Goal: Information Seeking & Learning: Learn about a topic

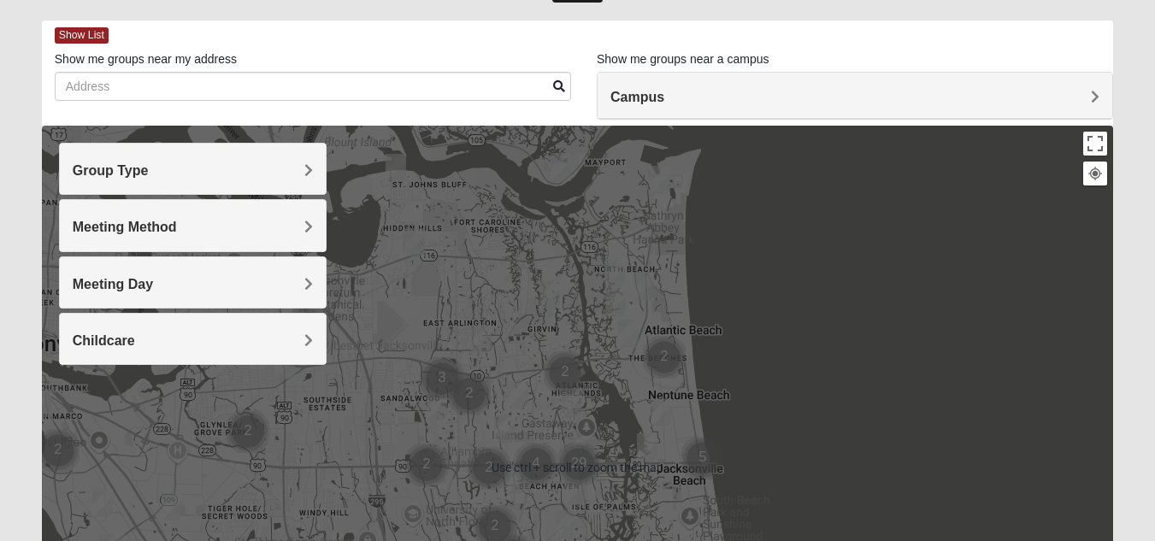
scroll to position [86, 0]
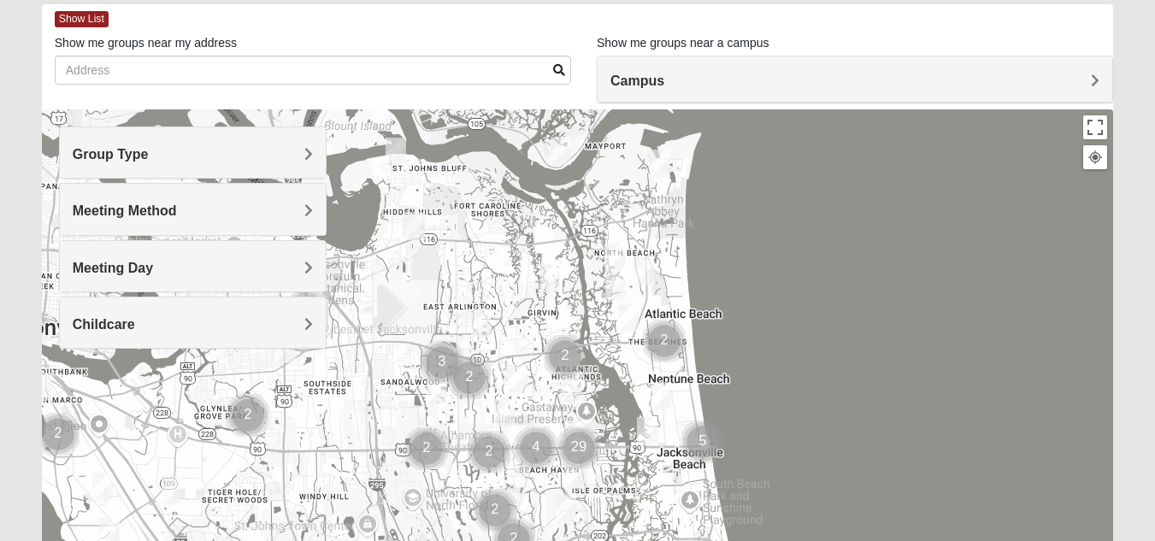
click at [149, 151] on span "Group Type" at bounding box center [111, 154] width 76 height 15
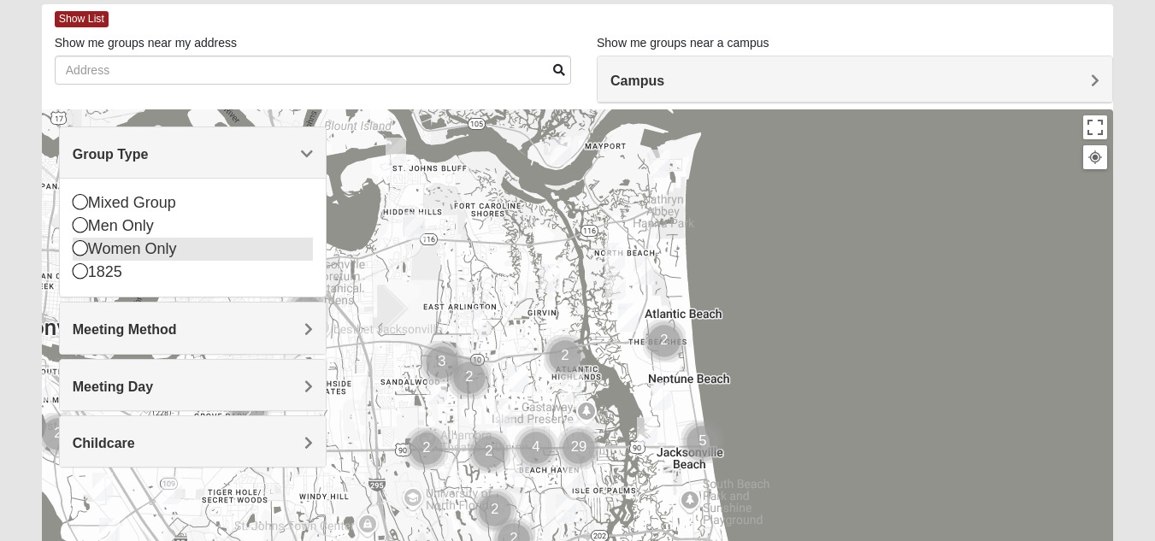
click at [83, 251] on icon at bounding box center [80, 247] width 15 height 15
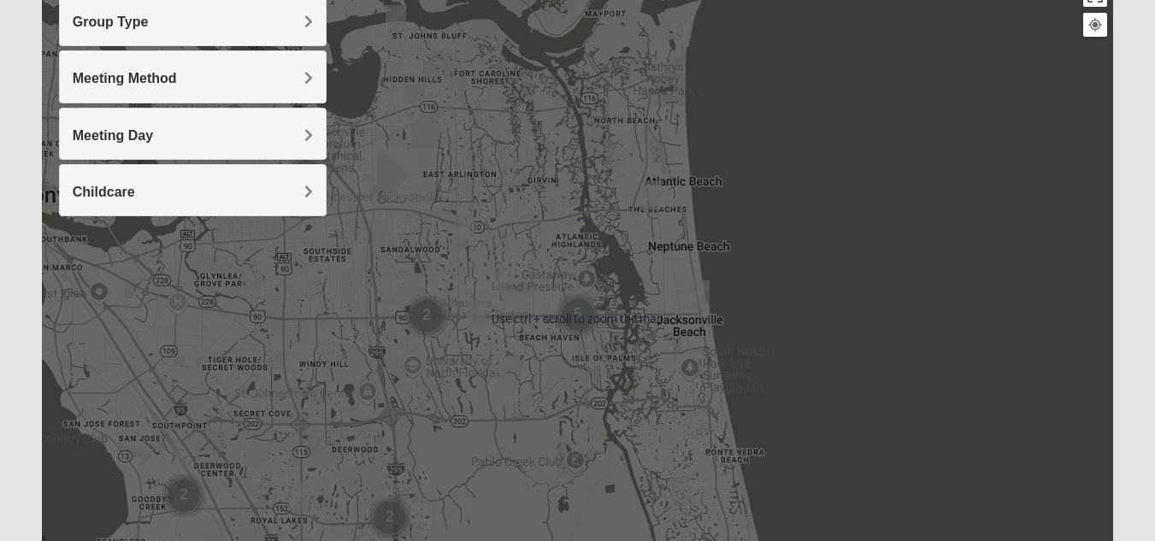
scroll to position [257, 0]
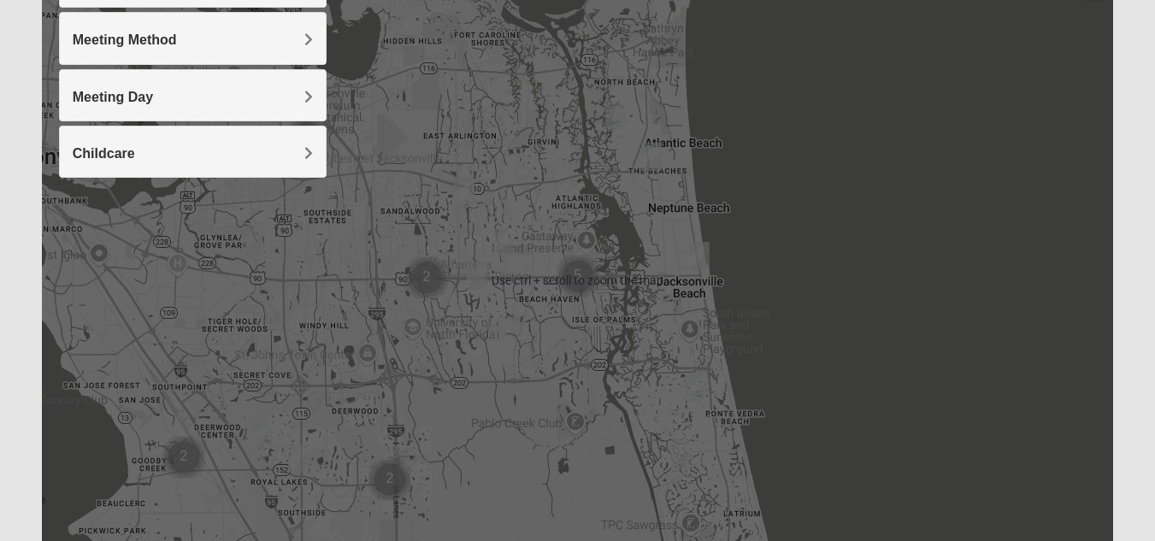
click at [647, 293] on div at bounding box center [577, 280] width 1071 height 684
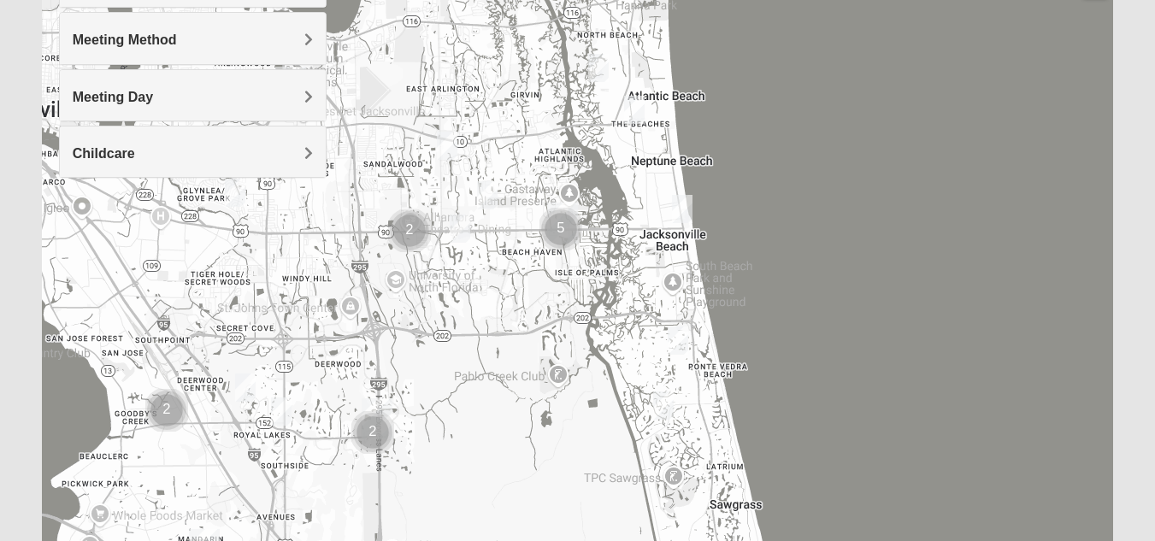
drag, startPoint x: 648, startPoint y: 311, endPoint x: 630, endPoint y: 260, distance: 54.4
click at [630, 260] on div at bounding box center [577, 280] width 1071 height 684
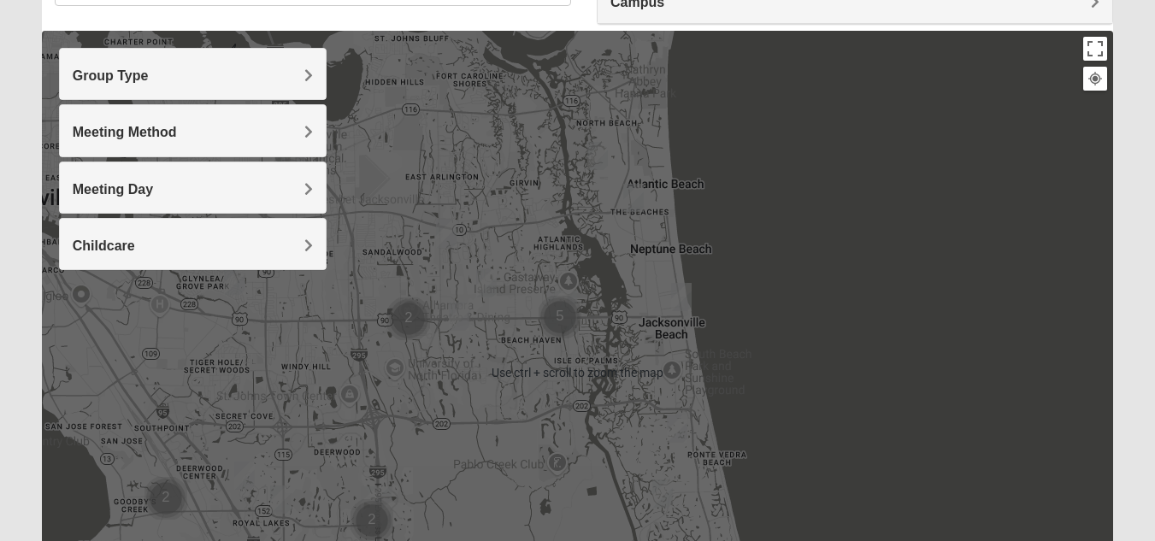
scroll to position [86, 0]
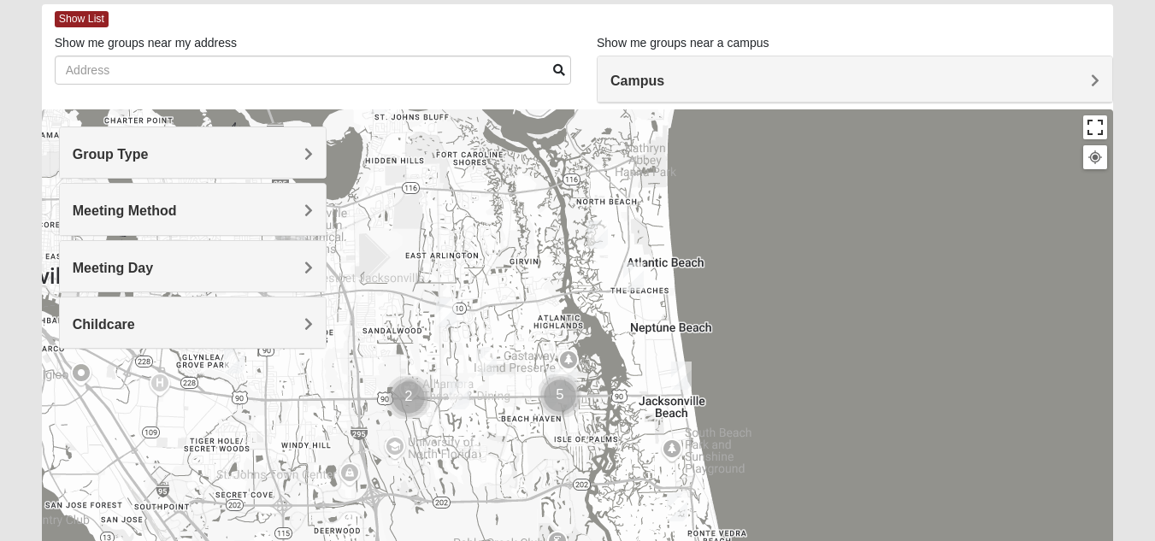
click at [1087, 122] on button "Toggle fullscreen view" at bounding box center [1095, 127] width 24 height 24
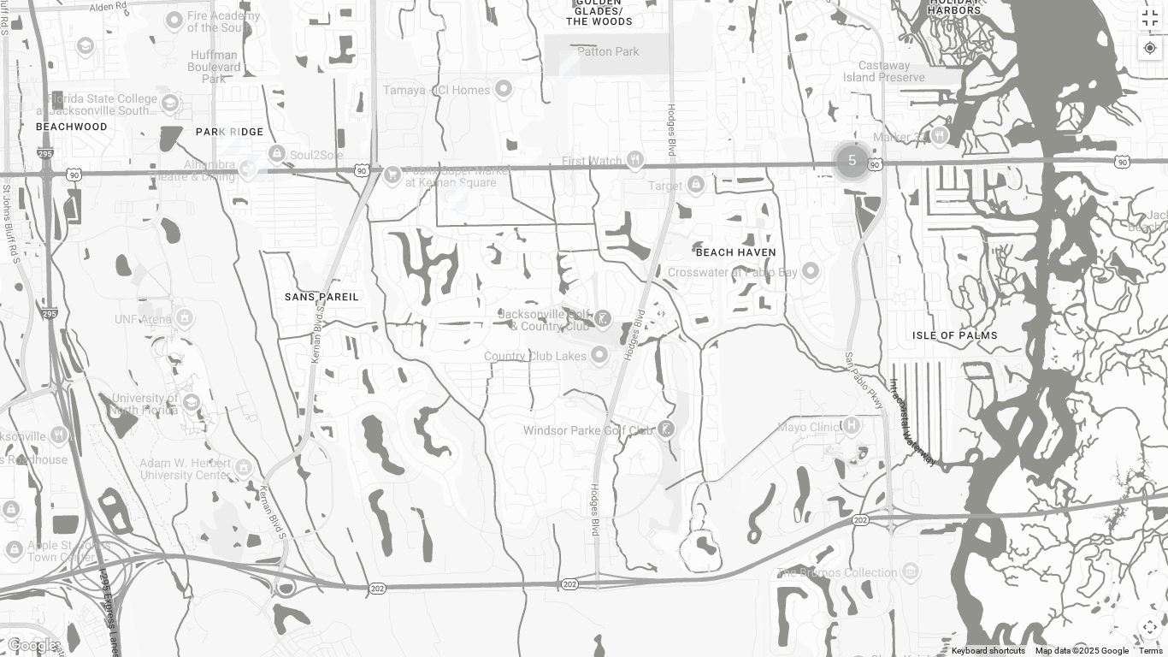
drag, startPoint x: 328, startPoint y: 497, endPoint x: 894, endPoint y: 432, distance: 569.0
click at [894, 432] on div at bounding box center [584, 328] width 1168 height 657
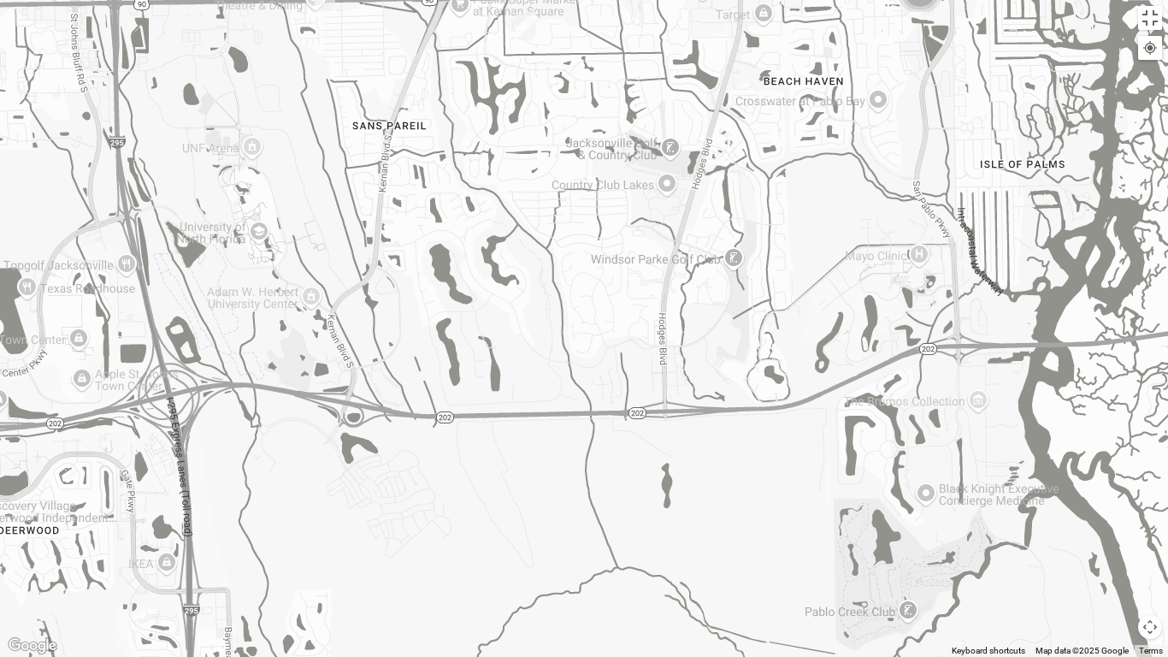
drag, startPoint x: 746, startPoint y: 544, endPoint x: 855, endPoint y: 310, distance: 258.6
click at [855, 310] on div at bounding box center [584, 328] width 1168 height 657
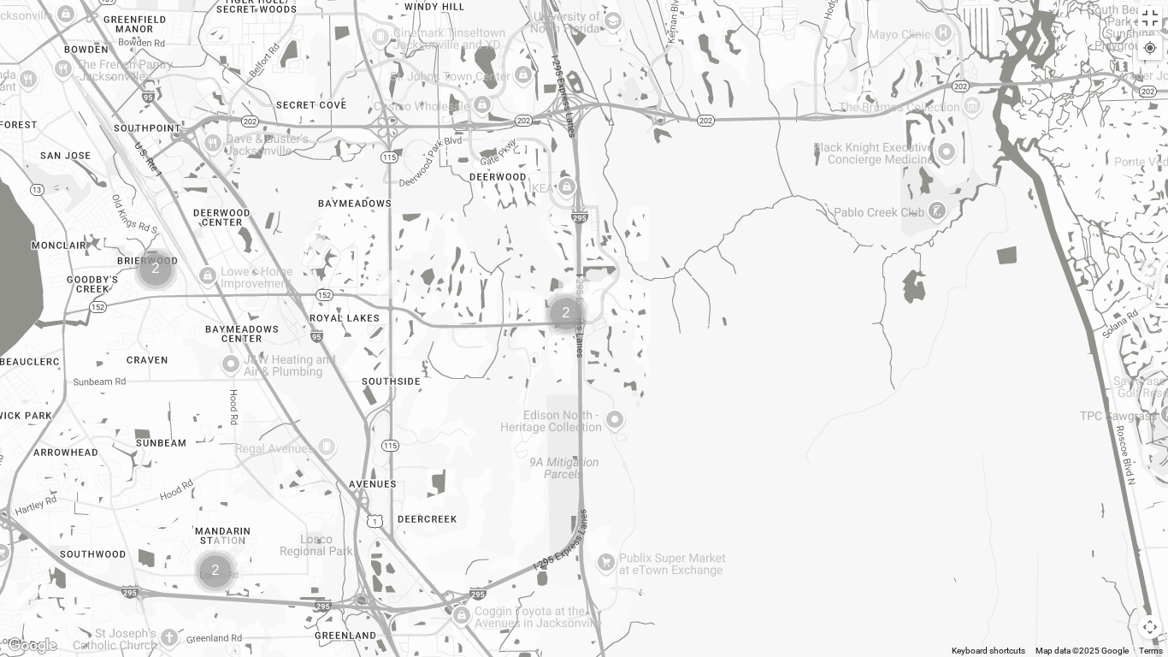
drag, startPoint x: 716, startPoint y: 575, endPoint x: 817, endPoint y: 322, distance: 271.7
click at [817, 322] on div at bounding box center [584, 328] width 1168 height 657
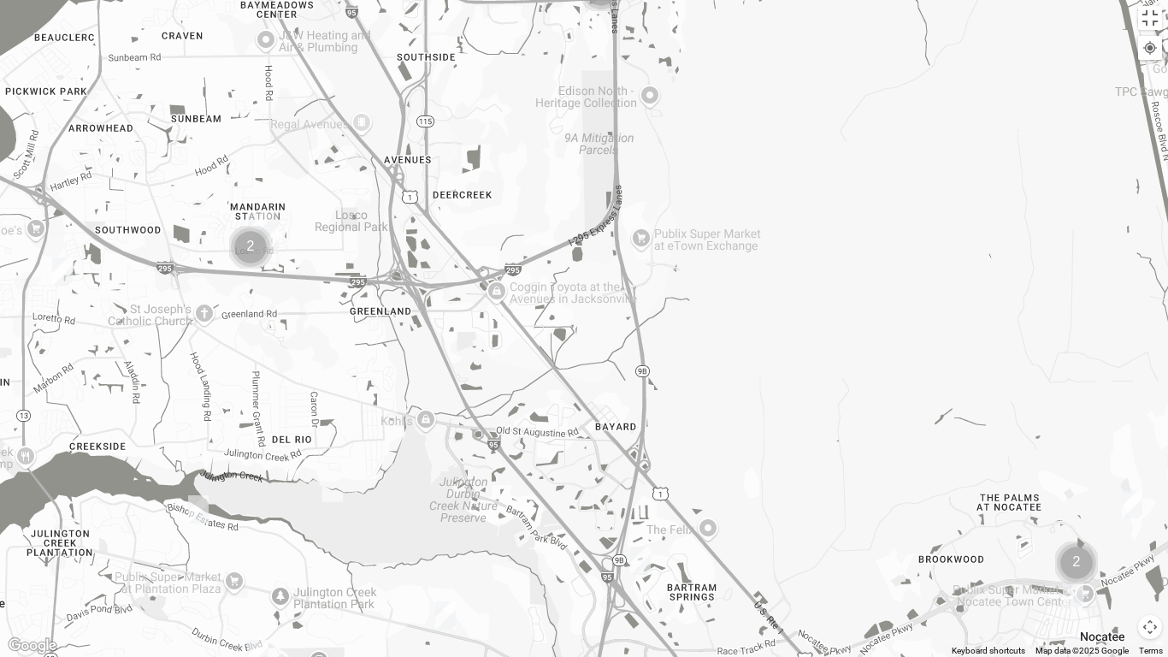
drag, startPoint x: 780, startPoint y: 447, endPoint x: 801, endPoint y: 225, distance: 223.4
click at [801, 225] on div at bounding box center [584, 328] width 1168 height 657
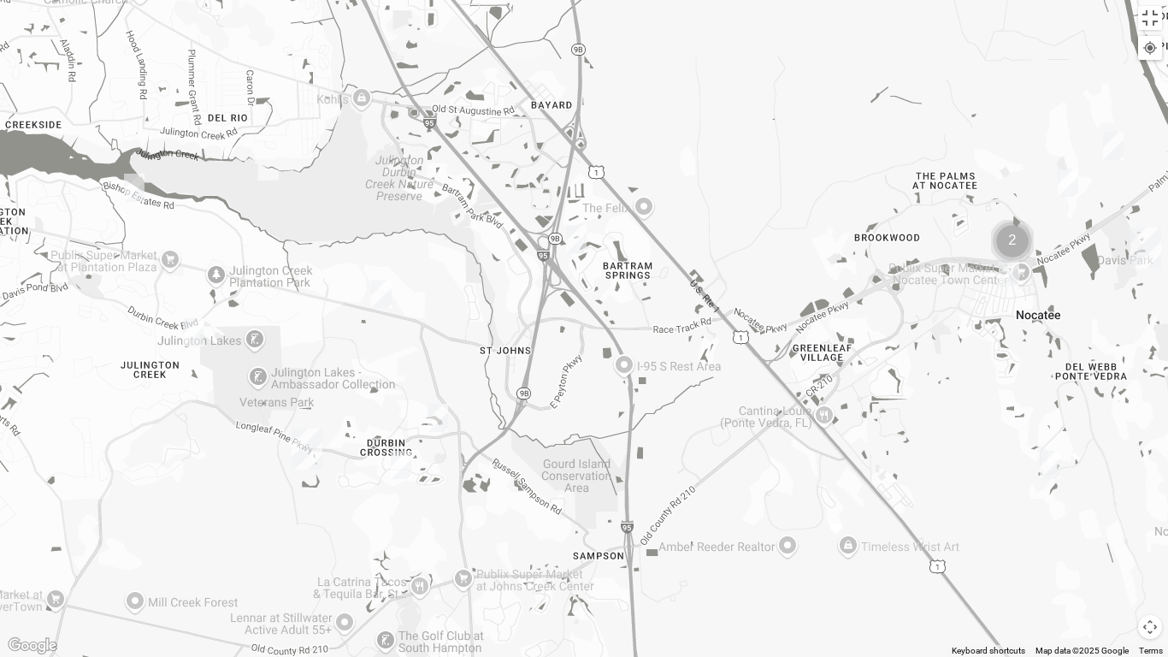
drag, startPoint x: 835, startPoint y: 396, endPoint x: 788, endPoint y: 160, distance: 240.5
click at [788, 160] on div at bounding box center [584, 328] width 1168 height 657
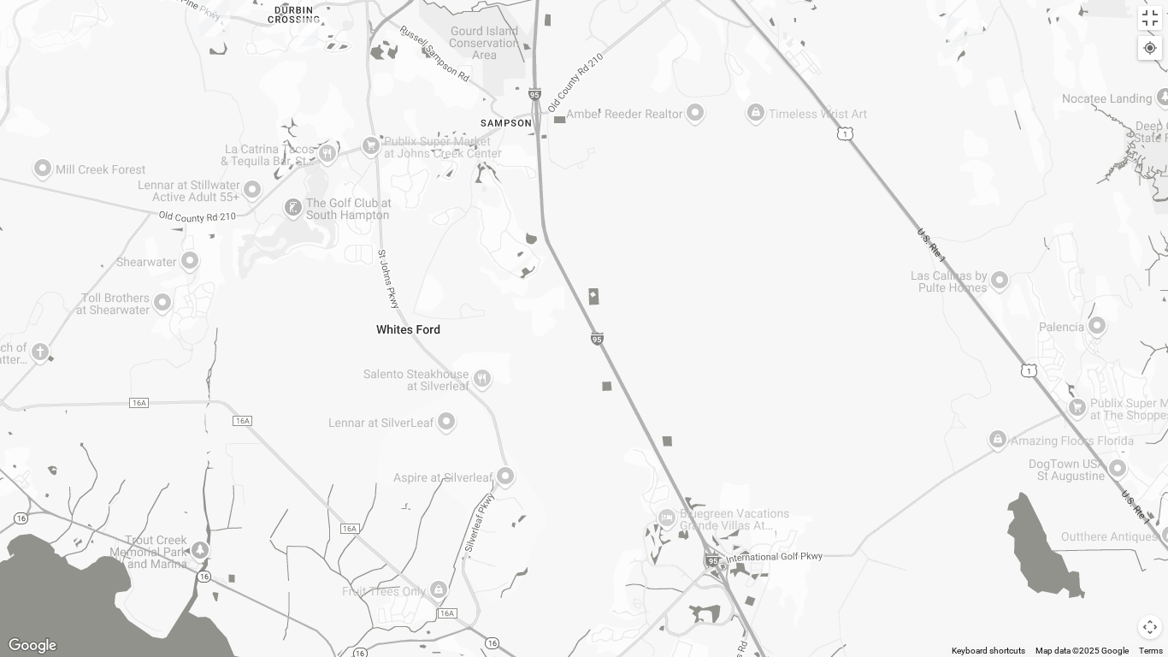
drag, startPoint x: 784, startPoint y: 610, endPoint x: 692, endPoint y: 190, distance: 429.9
click at [692, 190] on div at bounding box center [584, 328] width 1168 height 657
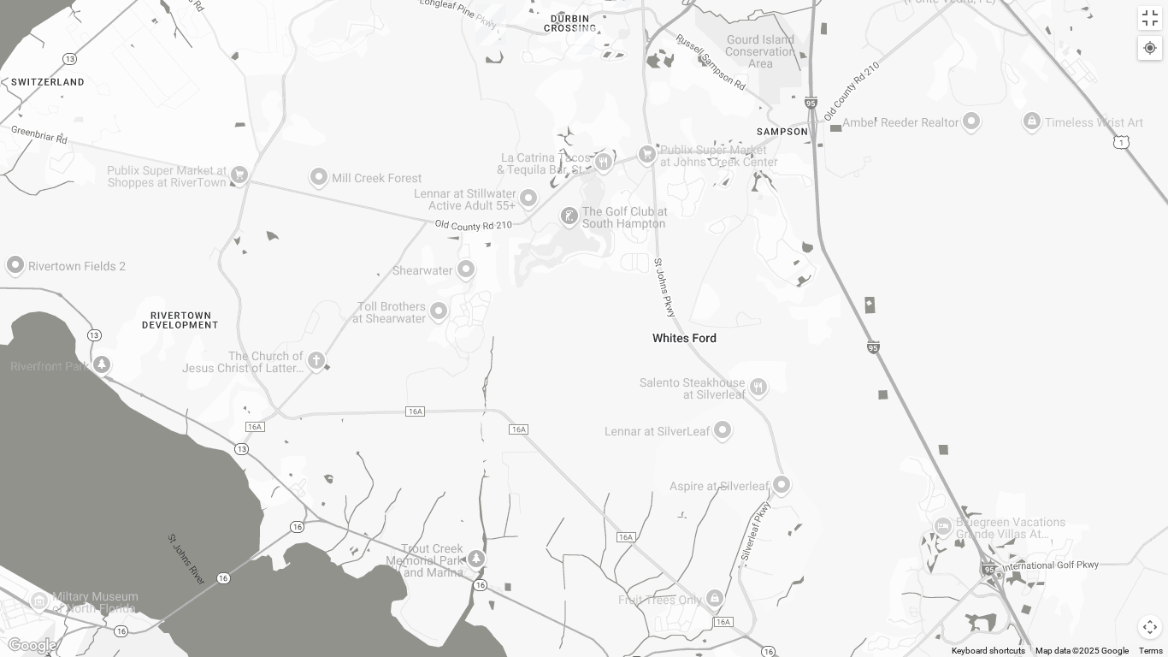
drag, startPoint x: 467, startPoint y: 399, endPoint x: 759, endPoint y: 481, distance: 303.8
click at [762, 481] on div at bounding box center [584, 328] width 1168 height 657
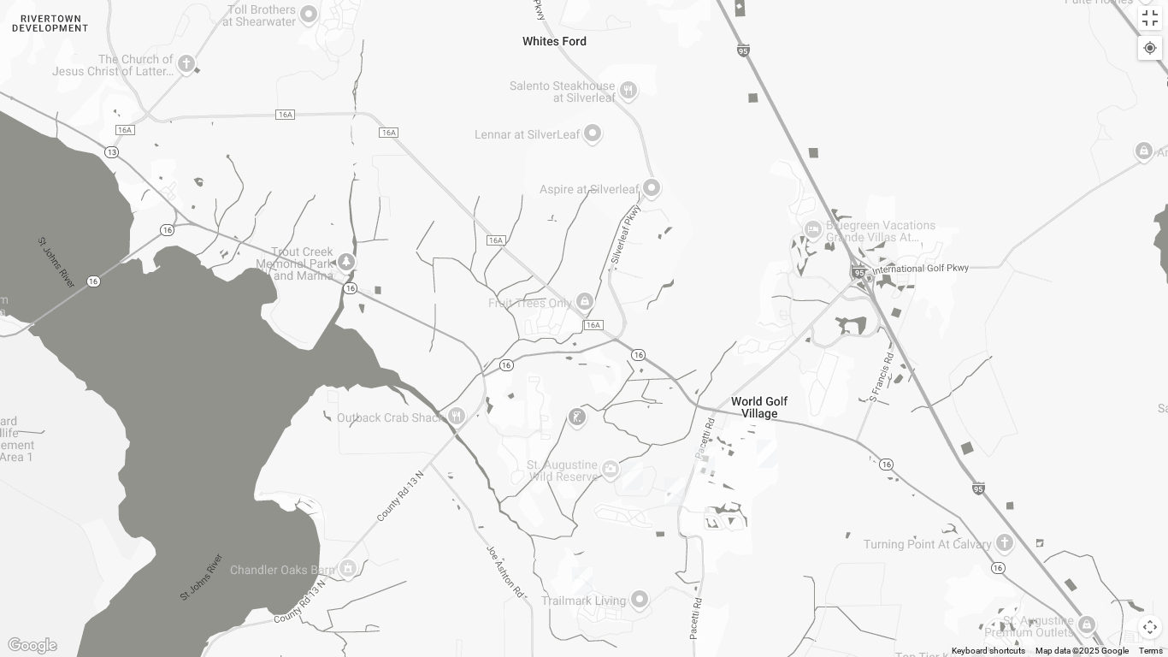
drag, startPoint x: 812, startPoint y: 485, endPoint x: 680, endPoint y: 146, distance: 363.3
click at [680, 146] on div at bounding box center [584, 328] width 1168 height 657
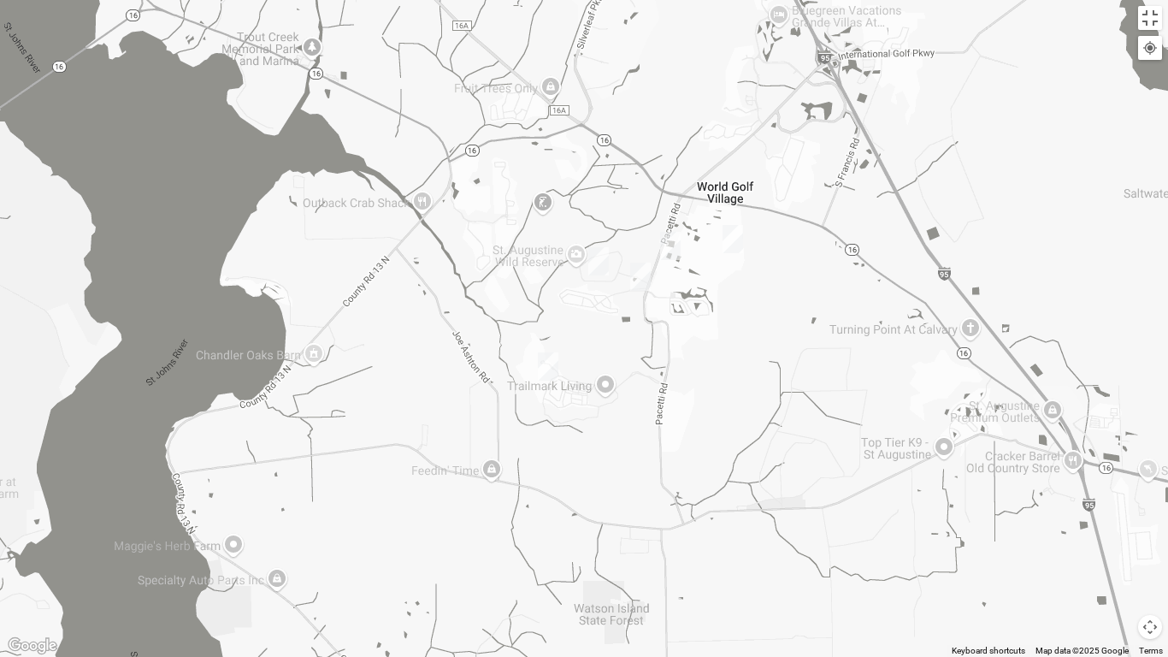
drag, startPoint x: 822, startPoint y: 532, endPoint x: 788, endPoint y: 313, distance: 221.6
click at [788, 313] on div at bounding box center [584, 328] width 1168 height 657
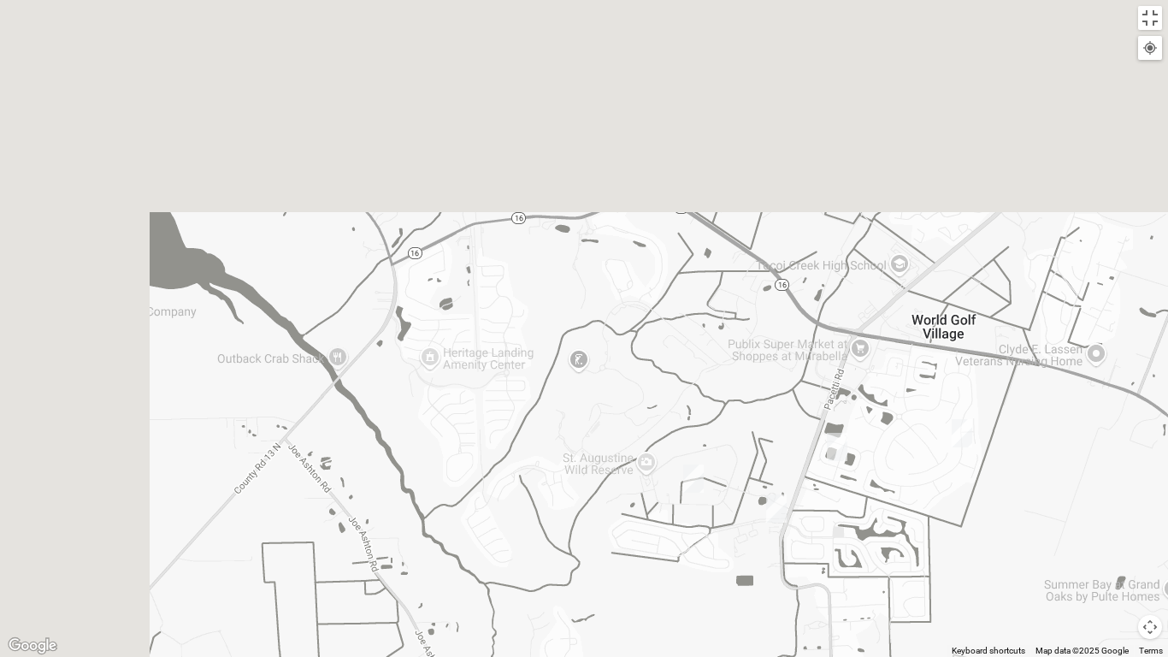
drag, startPoint x: 393, startPoint y: 343, endPoint x: 697, endPoint y: 656, distance: 436.6
click at [697, 540] on div at bounding box center [584, 328] width 1168 height 657
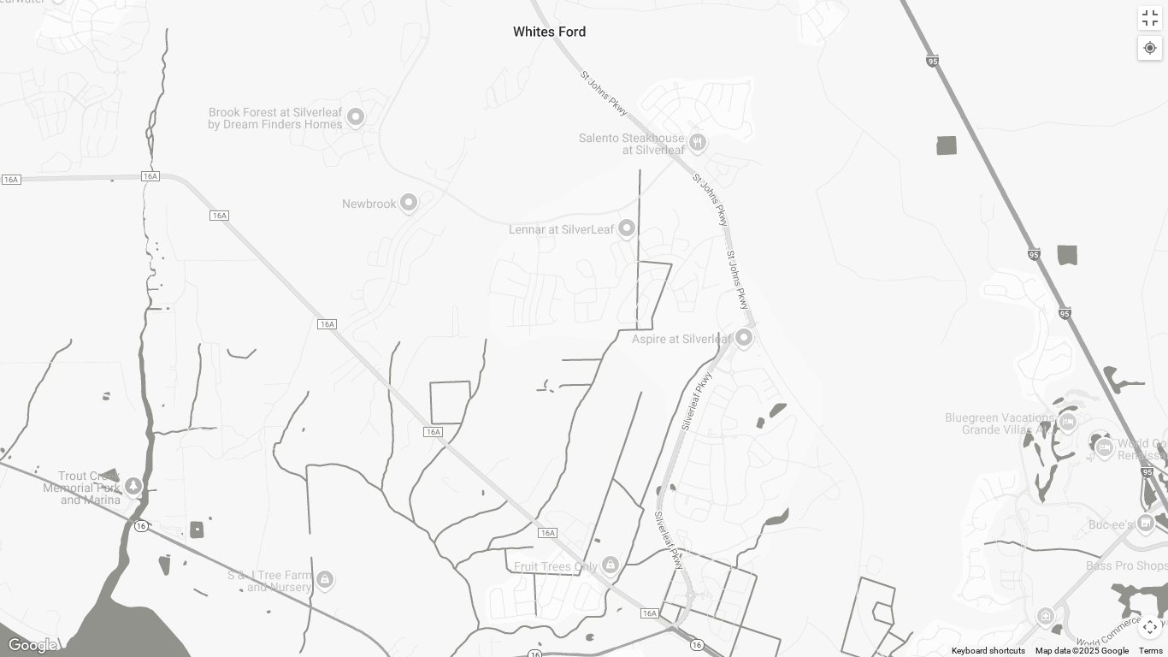
drag, startPoint x: 488, startPoint y: 111, endPoint x: 505, endPoint y: 550, distance: 439.0
click at [505, 540] on div at bounding box center [584, 328] width 1168 height 657
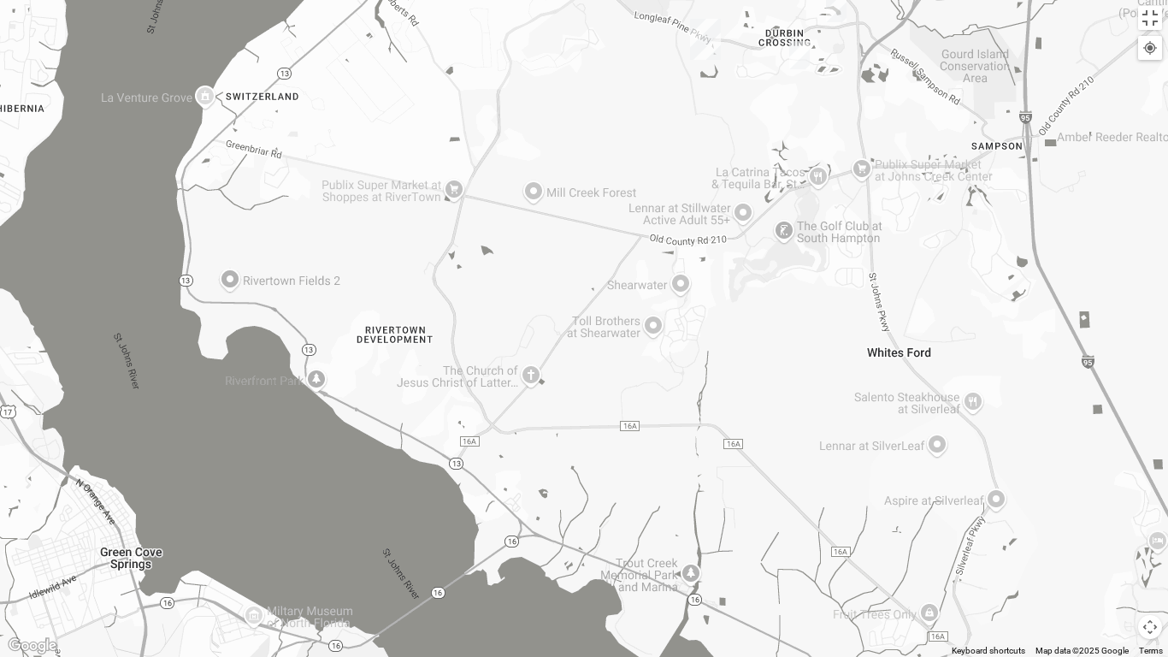
drag, startPoint x: 167, startPoint y: 258, endPoint x: 545, endPoint y: 322, distance: 383.4
click at [545, 322] on div at bounding box center [584, 328] width 1168 height 657
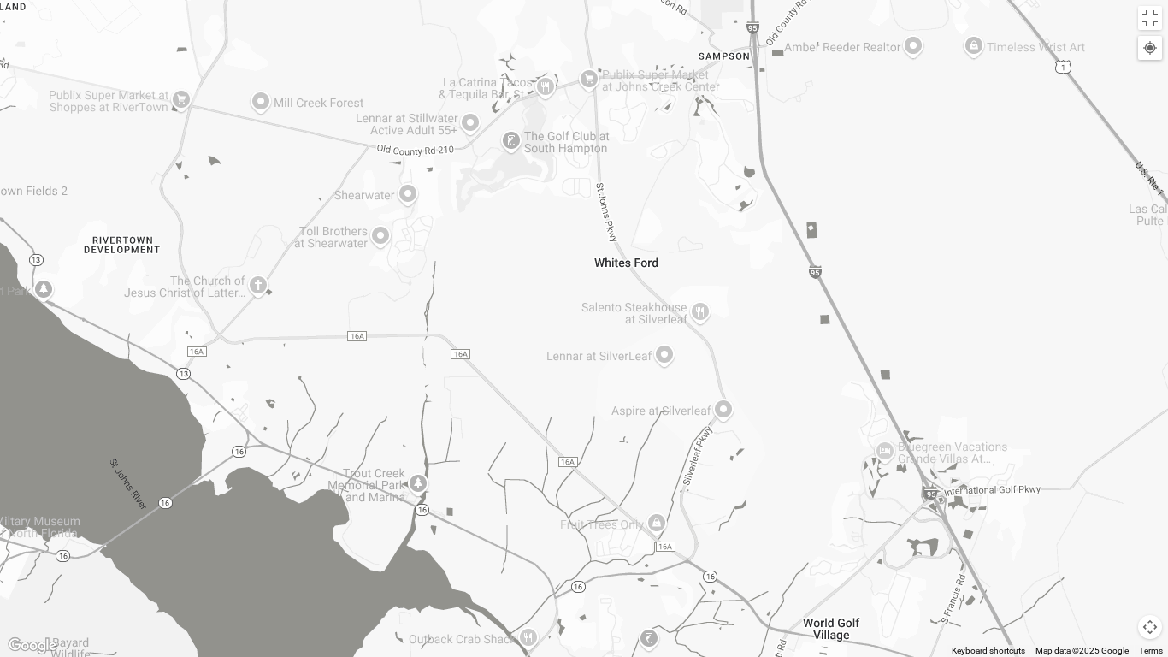
drag, startPoint x: 823, startPoint y: 420, endPoint x: 547, endPoint y: 323, distance: 291.8
click at [547, 323] on div at bounding box center [584, 328] width 1168 height 657
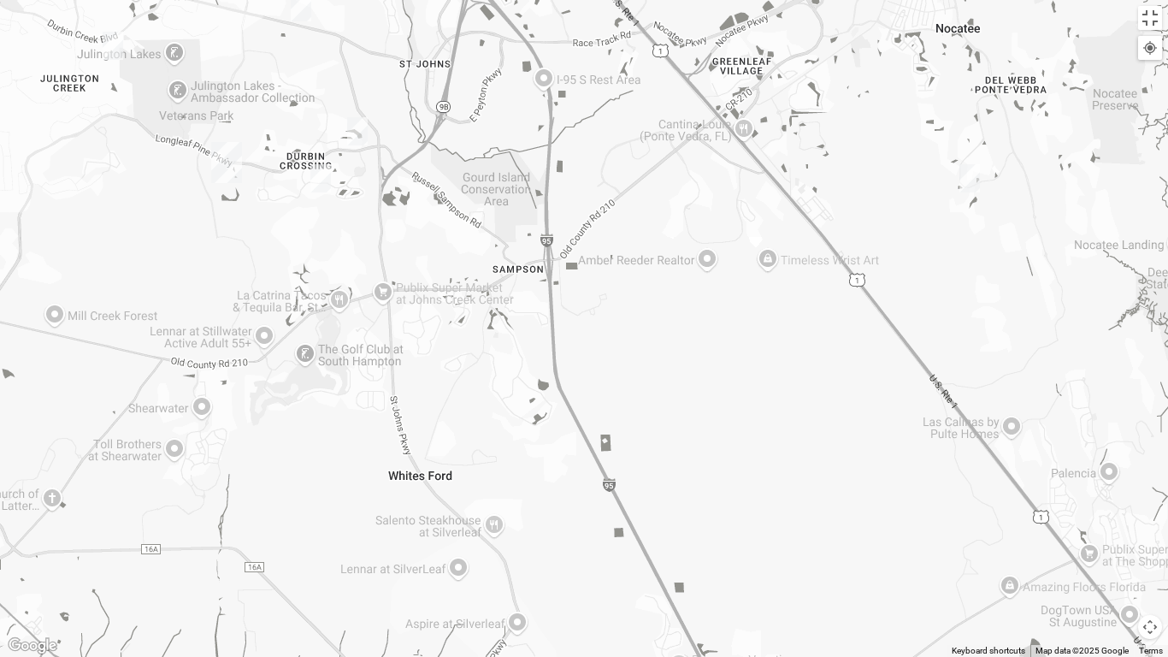
drag, startPoint x: 717, startPoint y: 270, endPoint x: 511, endPoint y: 491, distance: 302.5
click at [511, 491] on div at bounding box center [584, 328] width 1168 height 657
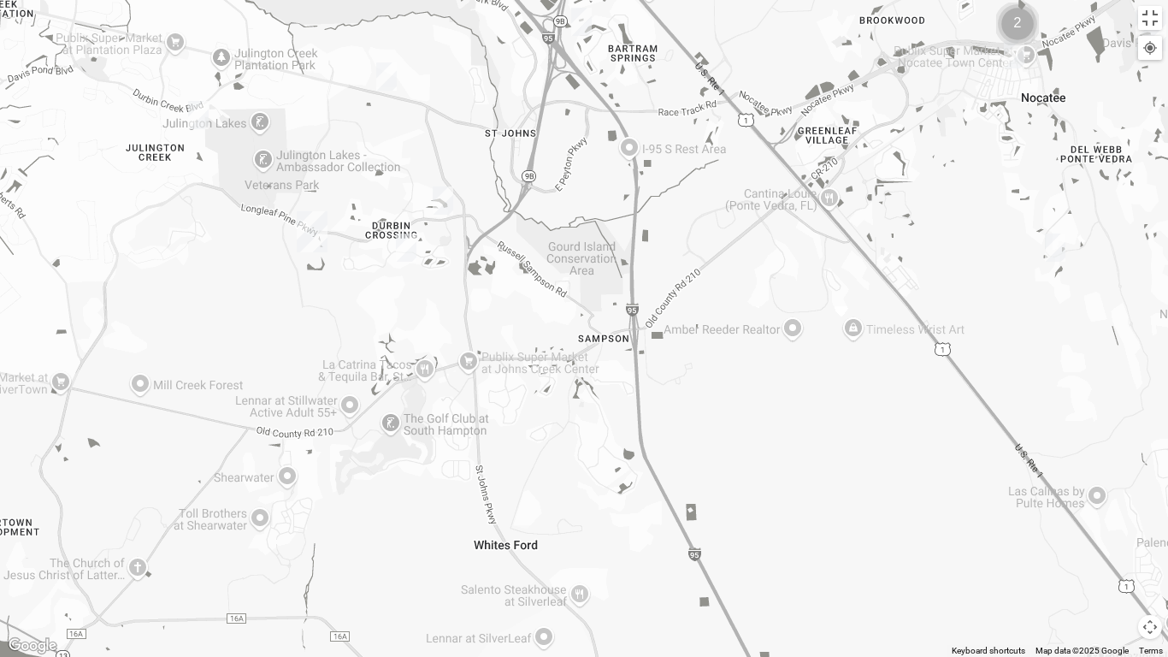
drag, startPoint x: 217, startPoint y: 240, endPoint x: 305, endPoint y: 312, distance: 113.7
click at [305, 312] on div at bounding box center [584, 328] width 1168 height 657
click at [405, 237] on img "Womens Pline 32259" at bounding box center [406, 248] width 34 height 42
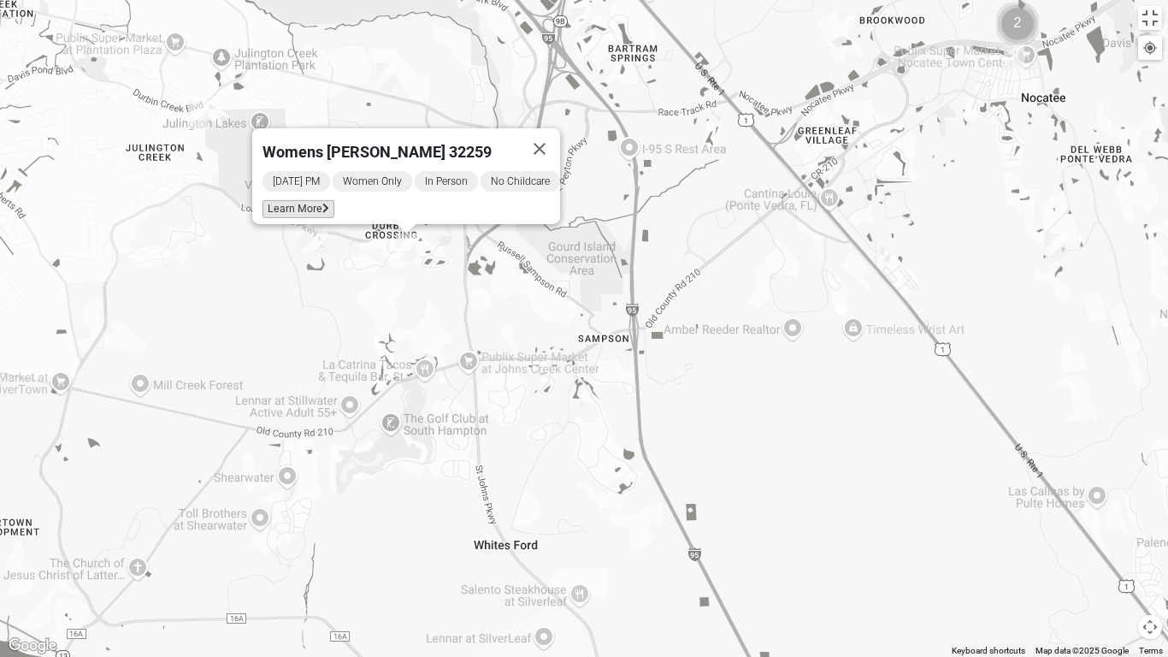
click at [322, 204] on icon at bounding box center [325, 209] width 7 height 10
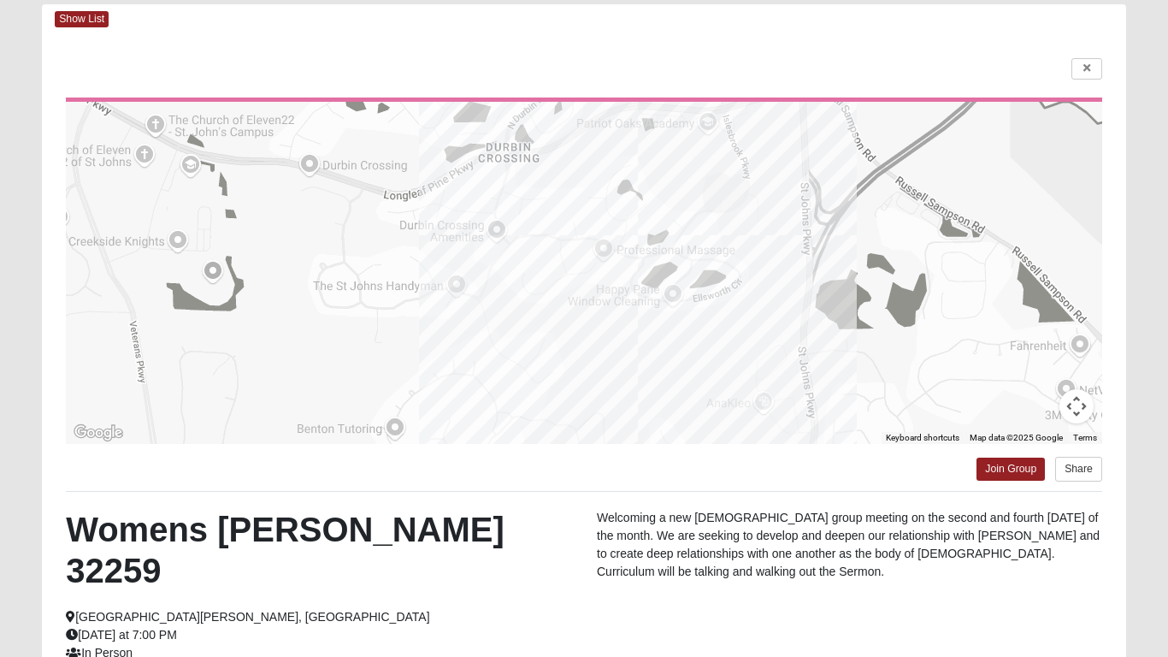
drag, startPoint x: 511, startPoint y: 537, endPoint x: 522, endPoint y: 471, distance: 66.6
click at [522, 471] on html "Log In Find A Group Error Show List Loading Groups" at bounding box center [584, 396] width 1168 height 965
click at [1092, 62] on html "Log In Find A Group Error Show List Loading Groups" at bounding box center [584, 396] width 1168 height 965
click at [1087, 67] on html "Log In Find A Group Error Show List Loading Groups" at bounding box center [584, 396] width 1168 height 965
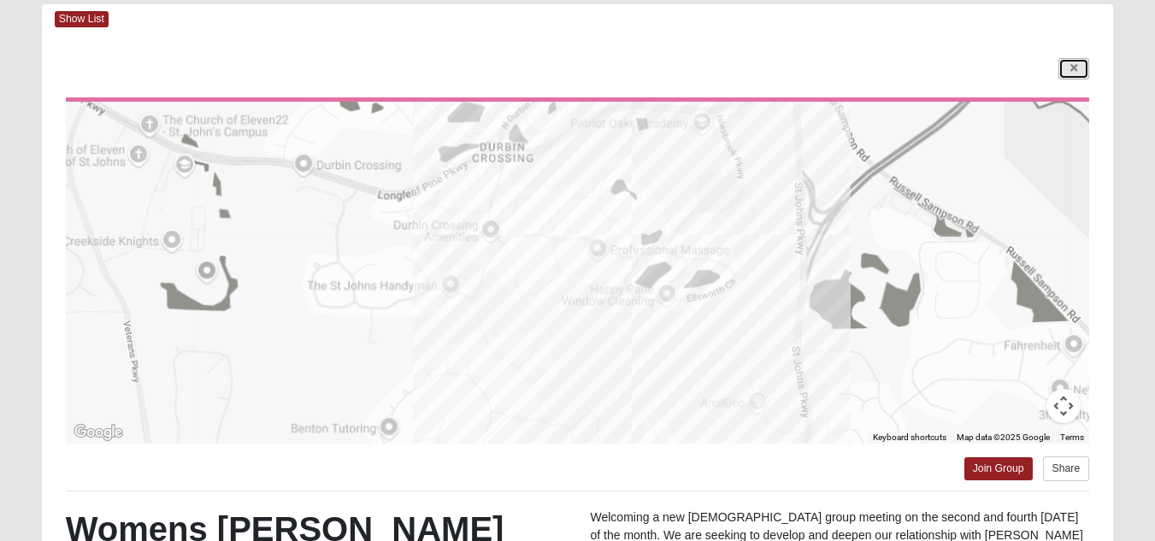
click at [1081, 66] on link at bounding box center [1074, 68] width 31 height 21
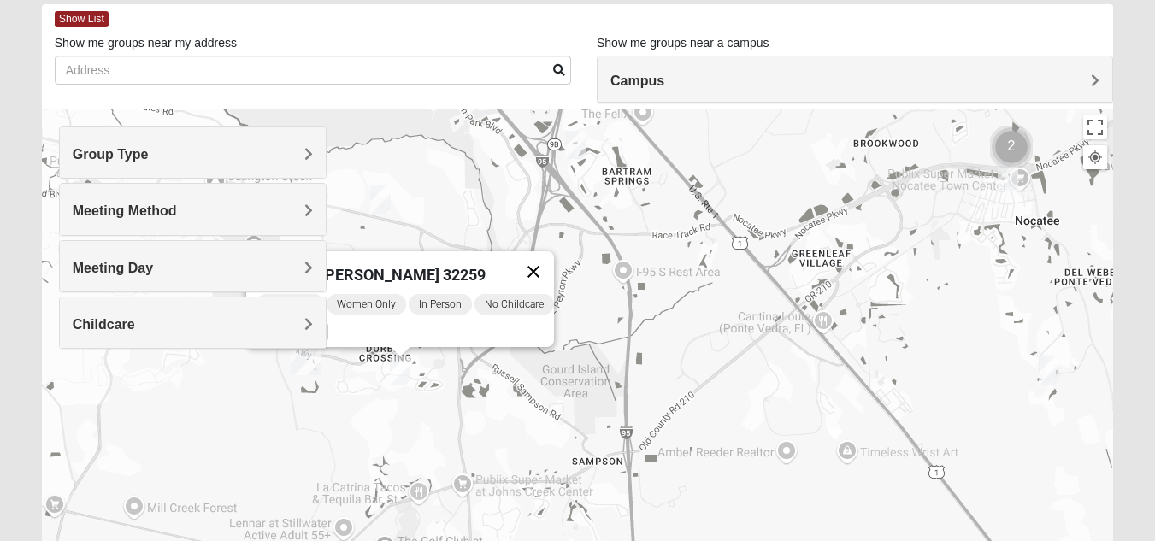
click at [553, 259] on button "Close" at bounding box center [533, 271] width 41 height 41
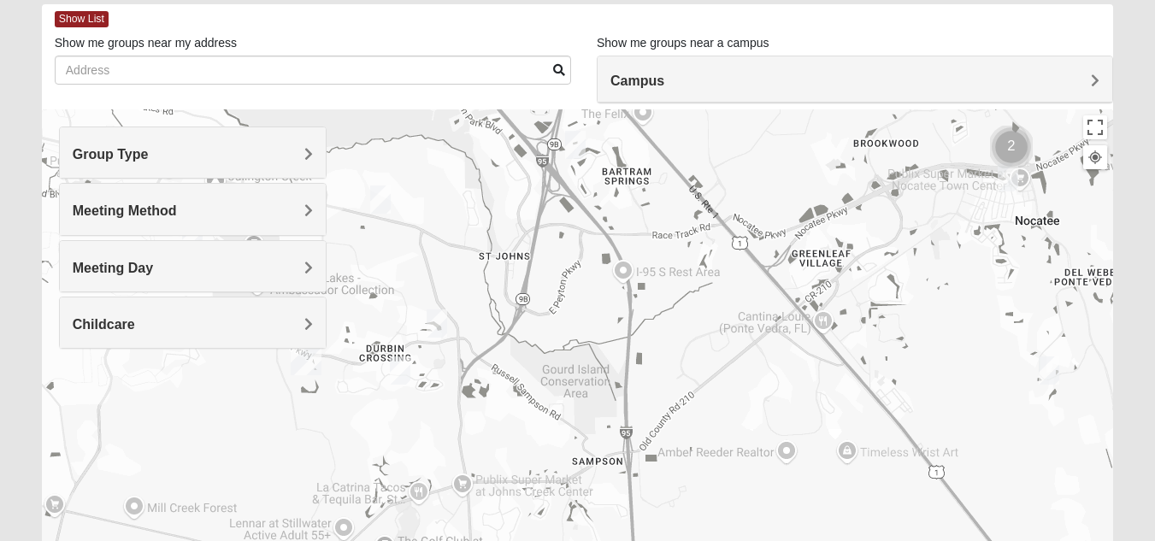
click at [438, 321] on img "Womens Caro 32259" at bounding box center [437, 324] width 34 height 42
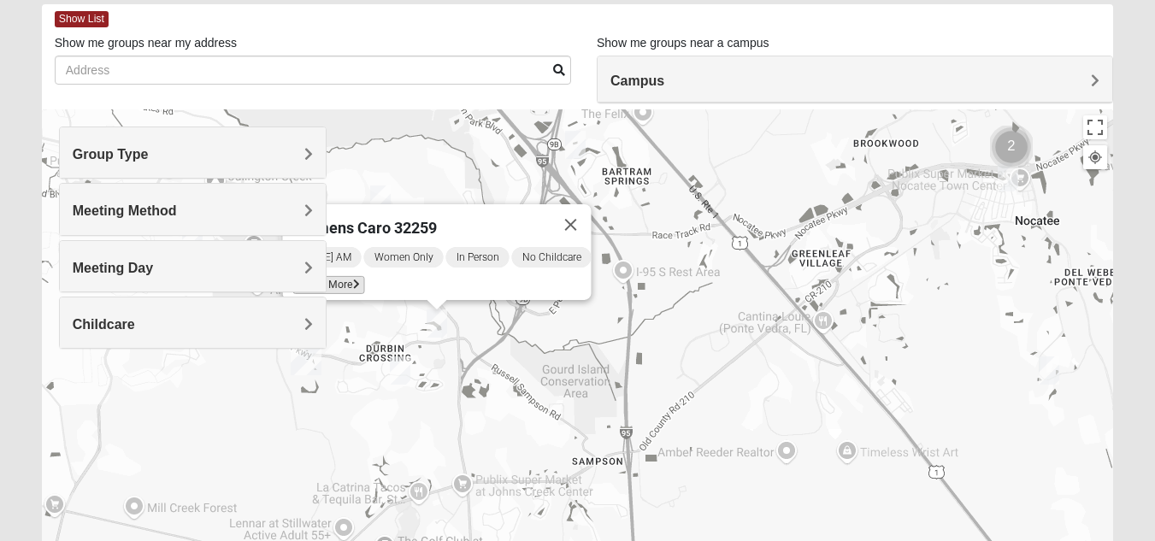
click at [340, 277] on span "Learn More" at bounding box center [328, 285] width 72 height 18
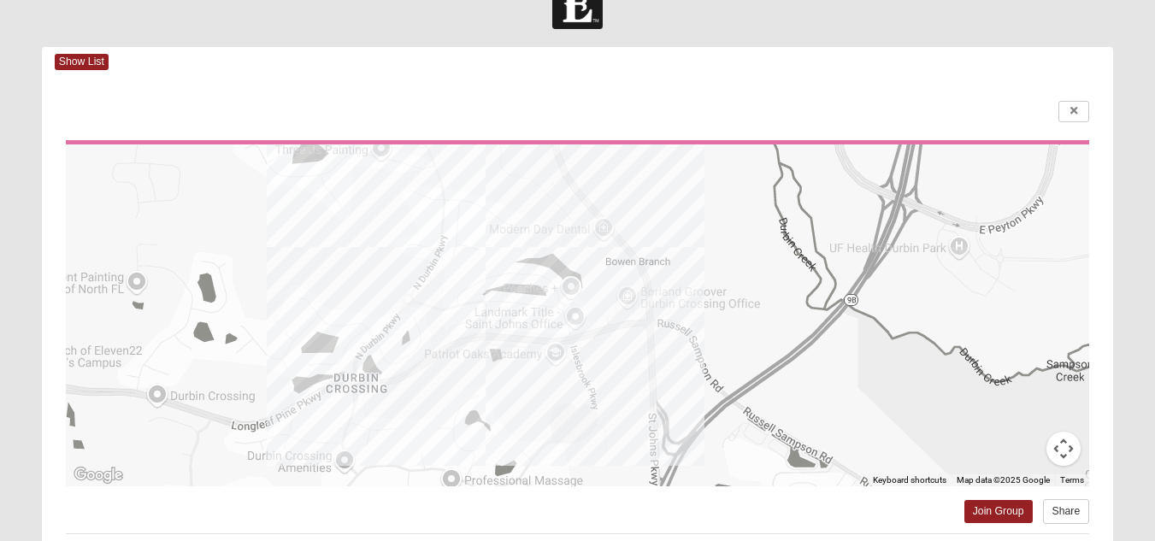
scroll to position [0, 0]
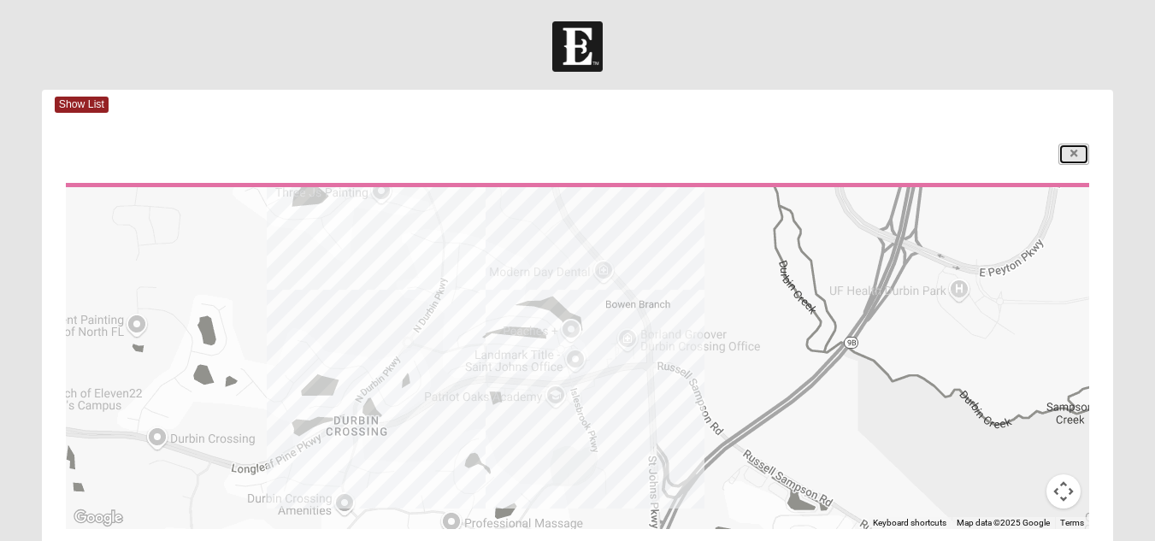
click at [1076, 156] on icon at bounding box center [1074, 154] width 7 height 10
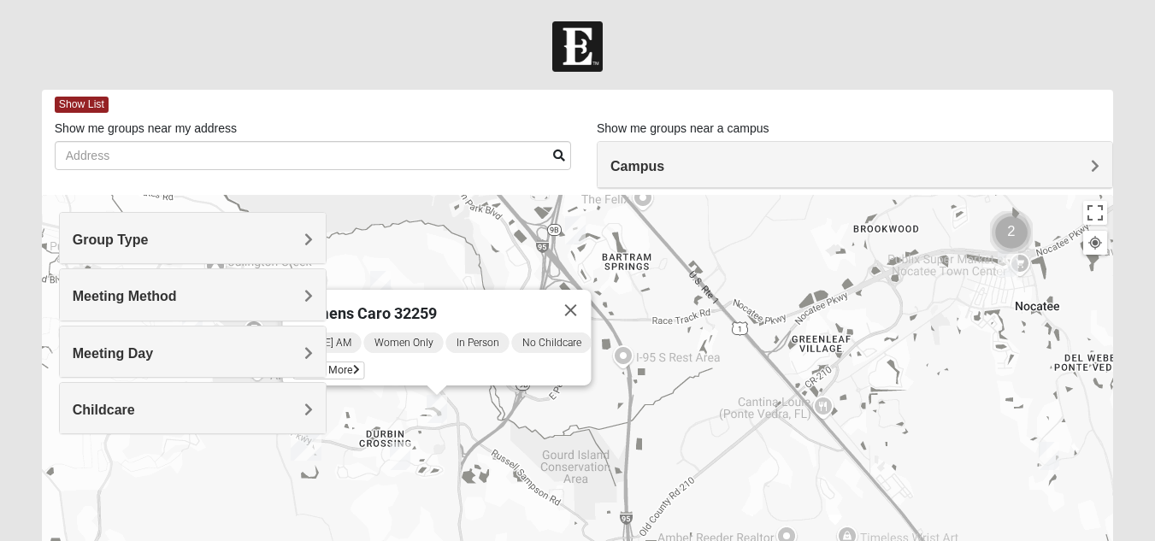
click at [153, 351] on span "Meeting Day" at bounding box center [113, 353] width 80 height 15
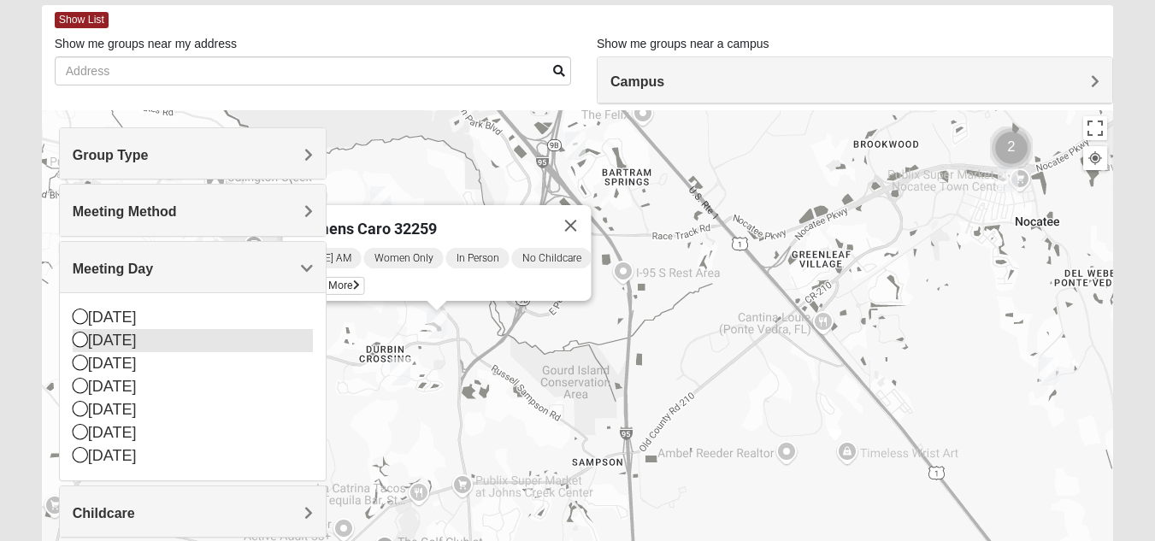
scroll to position [86, 0]
click at [153, 263] on span "Meeting Day" at bounding box center [113, 268] width 80 height 15
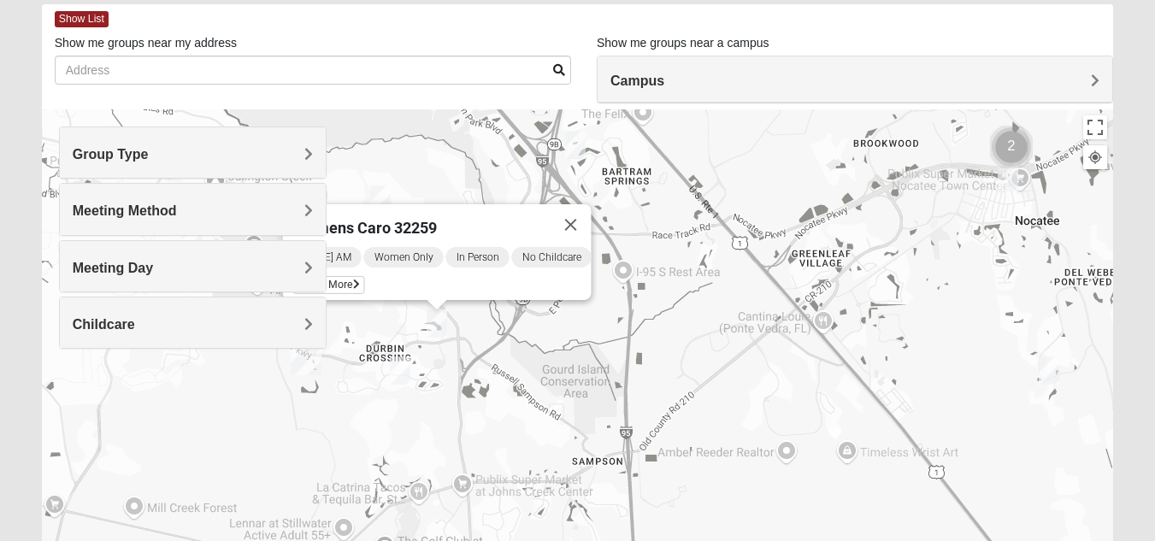
click at [177, 213] on span "Meeting Method" at bounding box center [125, 211] width 104 height 15
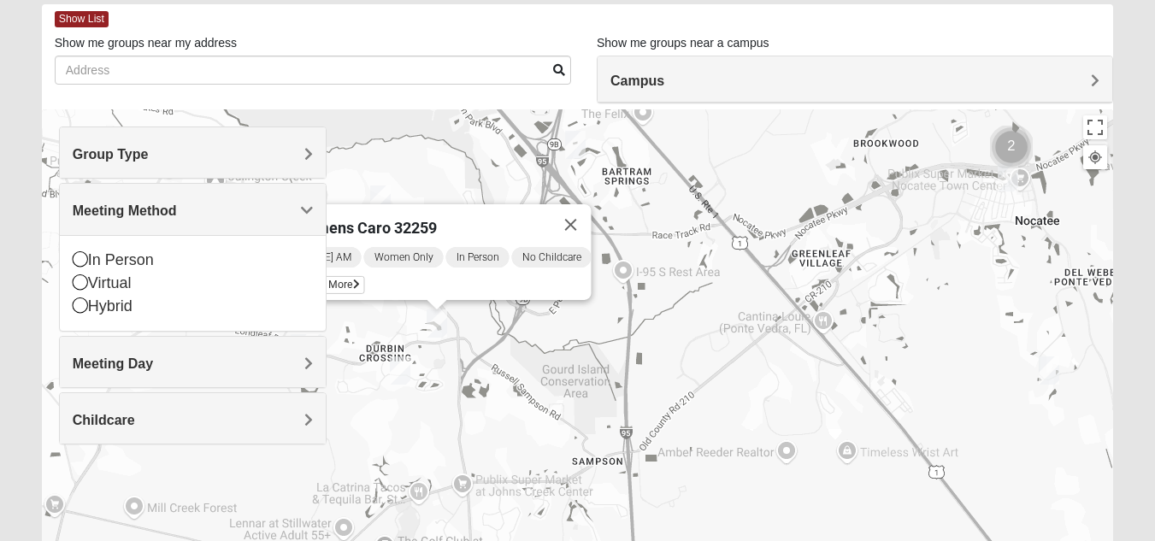
click at [177, 210] on span "Meeting Method" at bounding box center [125, 211] width 104 height 15
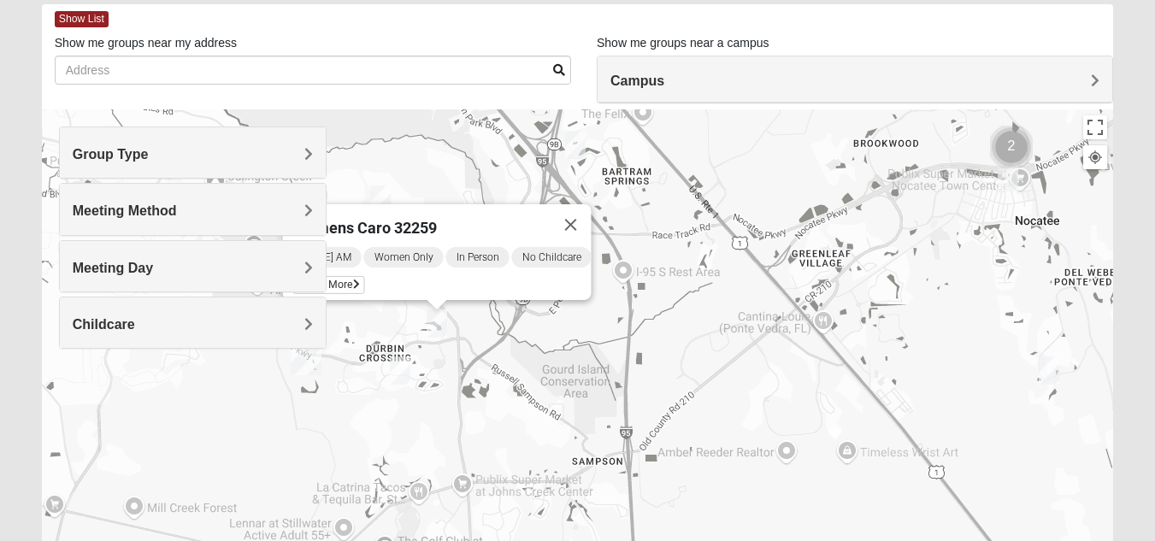
click at [304, 270] on h4 "Meeting Day" at bounding box center [193, 268] width 240 height 16
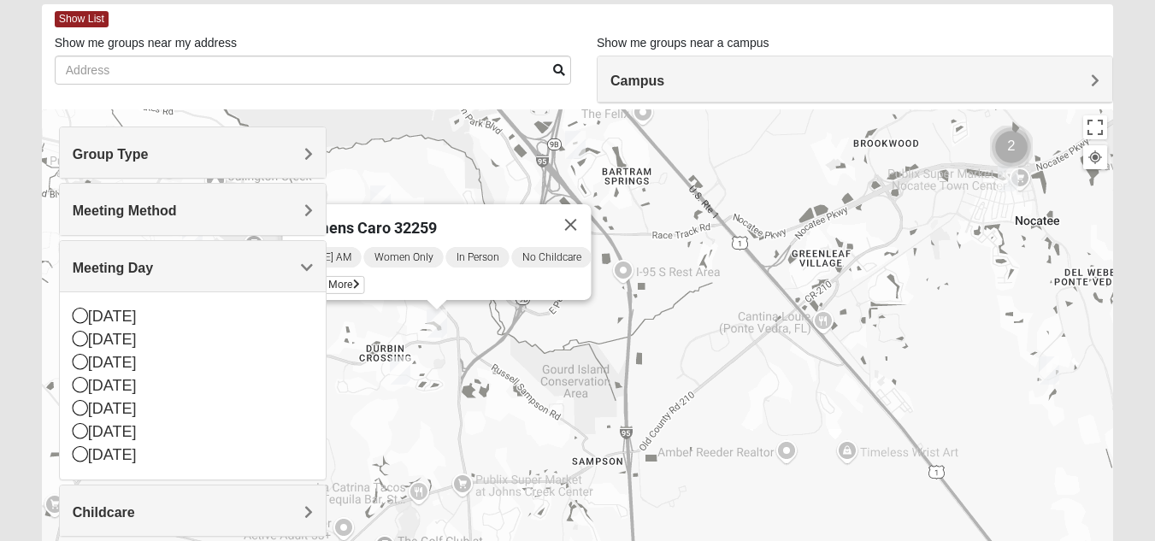
click at [153, 269] on span "Meeting Day" at bounding box center [113, 268] width 80 height 15
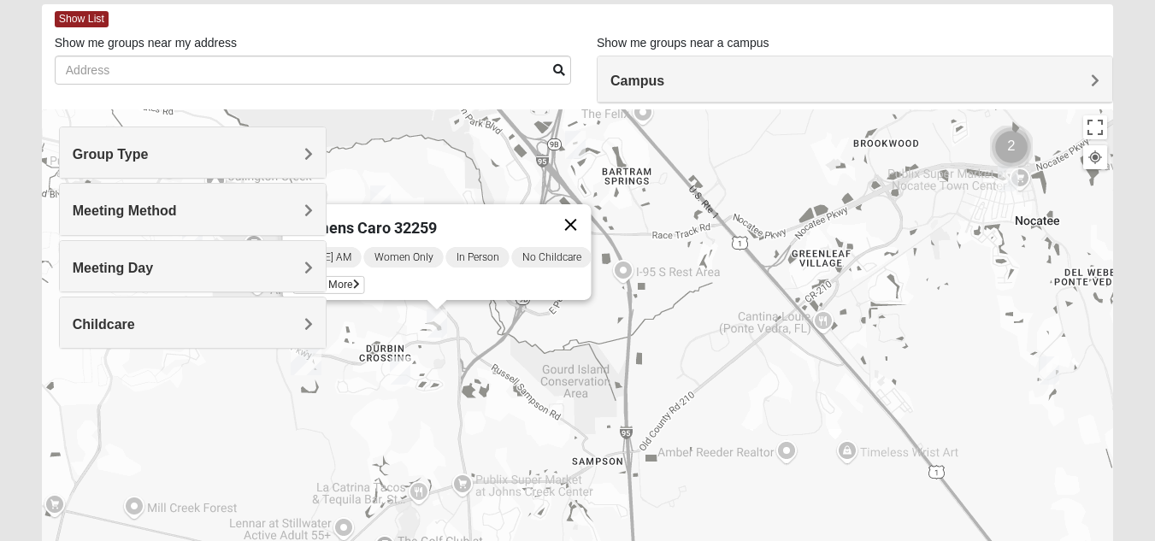
click at [581, 217] on button "Close" at bounding box center [570, 224] width 41 height 41
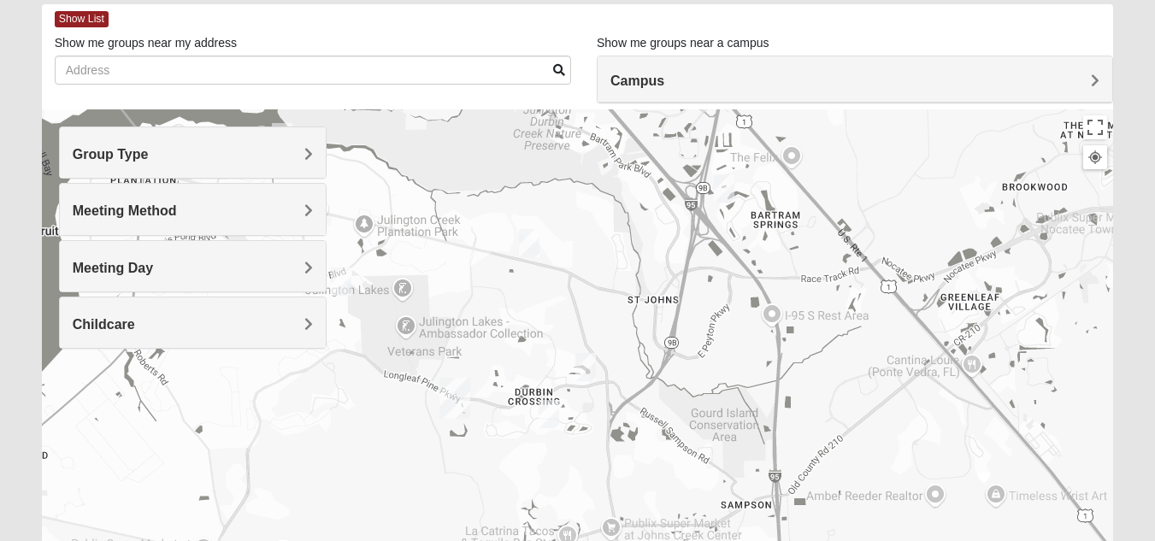
drag, startPoint x: 477, startPoint y: 212, endPoint x: 619, endPoint y: 256, distance: 148.5
click at [619, 256] on div at bounding box center [577, 451] width 1071 height 684
click at [529, 237] on img "Womens Urbanski 32259" at bounding box center [529, 243] width 34 height 42
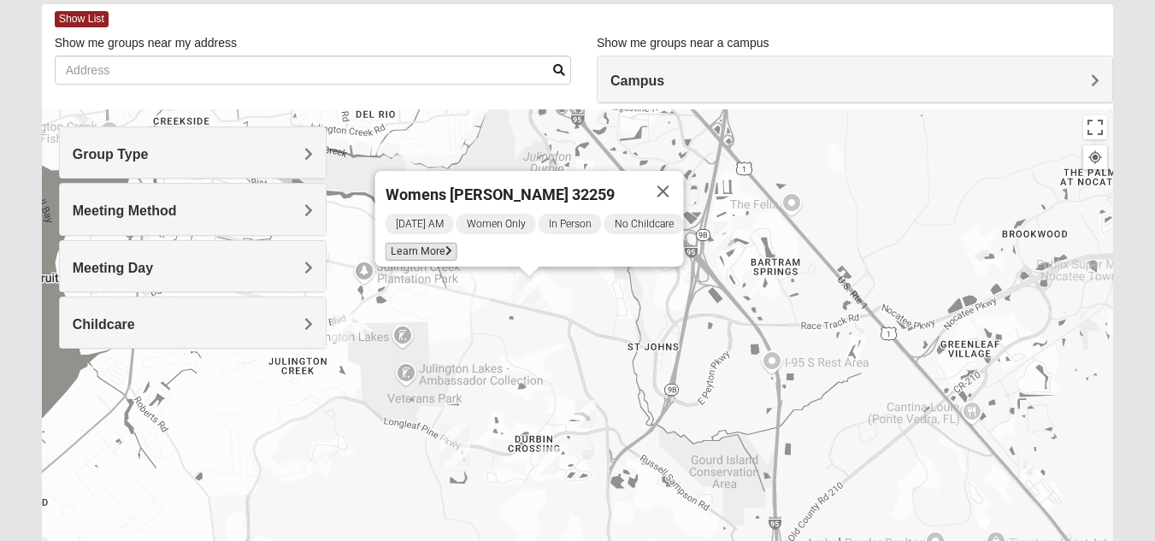
click at [430, 244] on span "Learn More" at bounding box center [421, 252] width 72 height 18
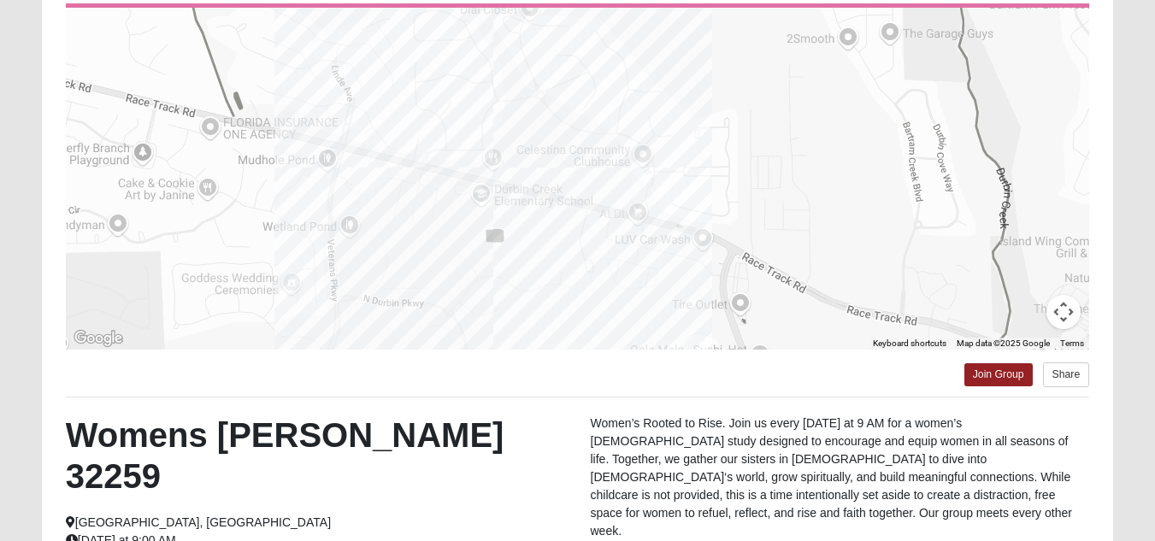
scroll to position [0, 0]
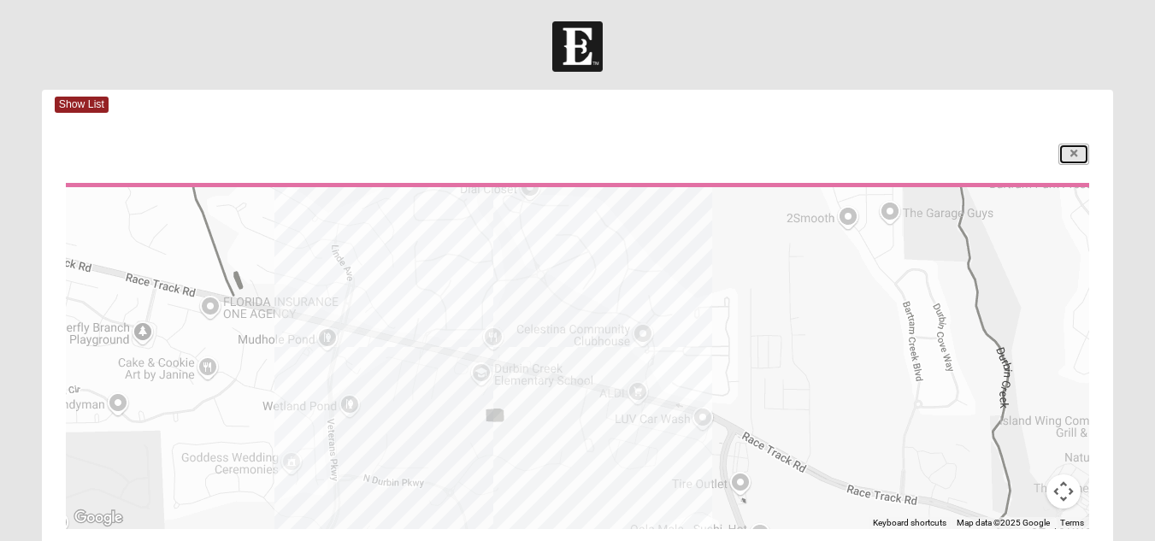
click at [1080, 154] on link at bounding box center [1074, 154] width 31 height 21
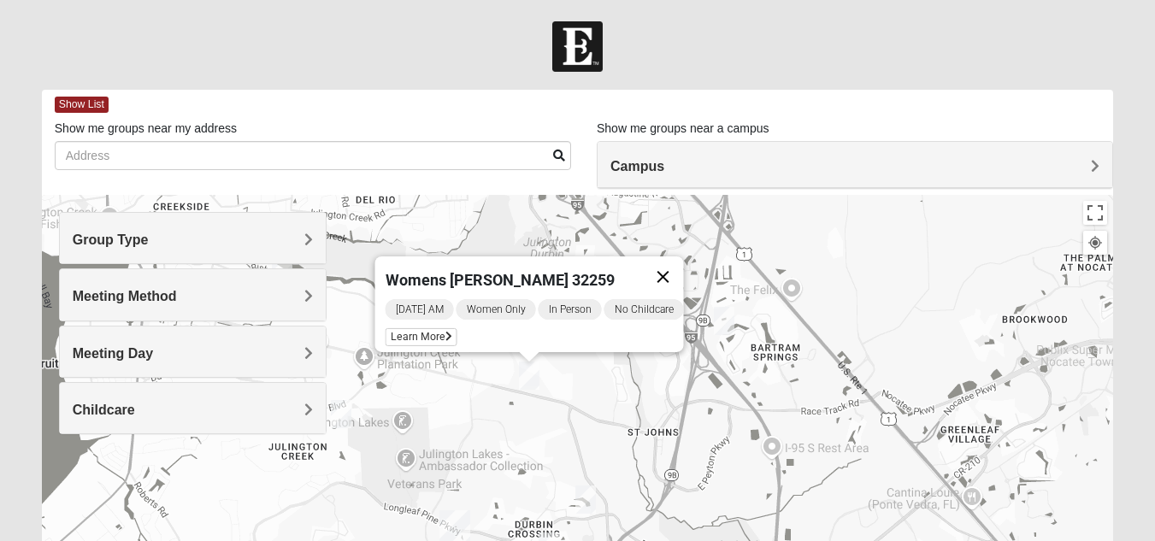
click at [667, 257] on button "Close" at bounding box center [662, 277] width 41 height 41
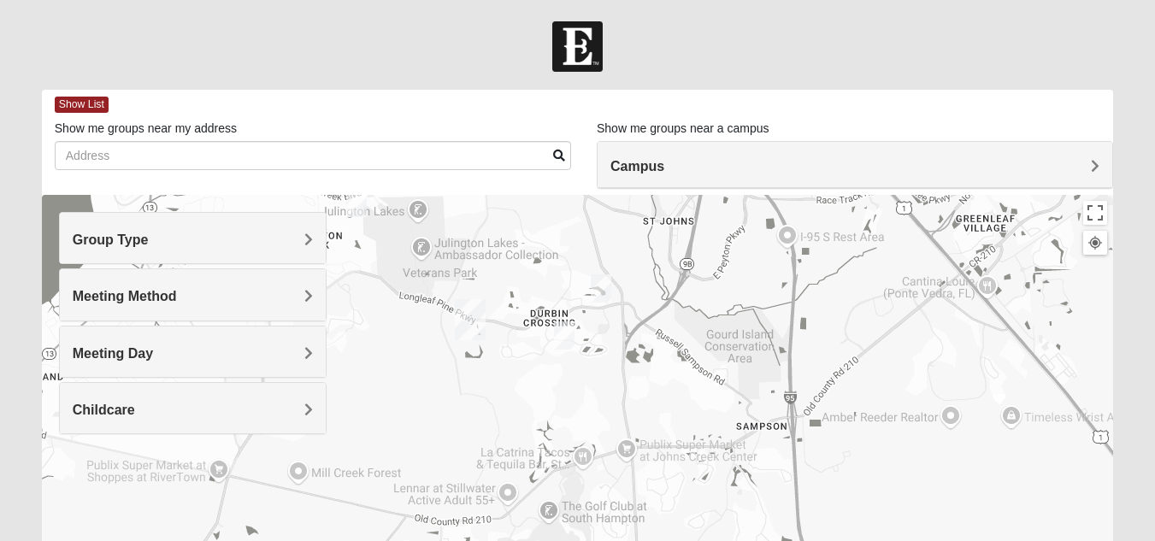
drag, startPoint x: 657, startPoint y: 412, endPoint x: 672, endPoint y: 198, distance: 214.3
click at [672, 198] on div at bounding box center [577, 537] width 1071 height 684
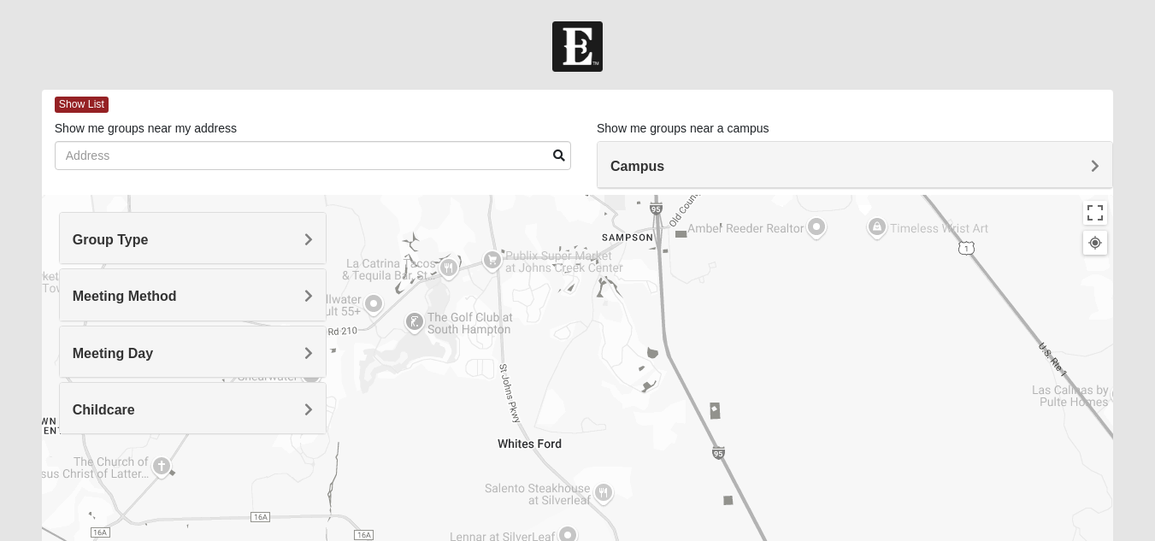
drag, startPoint x: 784, startPoint y: 391, endPoint x: 646, endPoint y: 196, distance: 239.2
click at [646, 196] on div at bounding box center [577, 537] width 1071 height 684
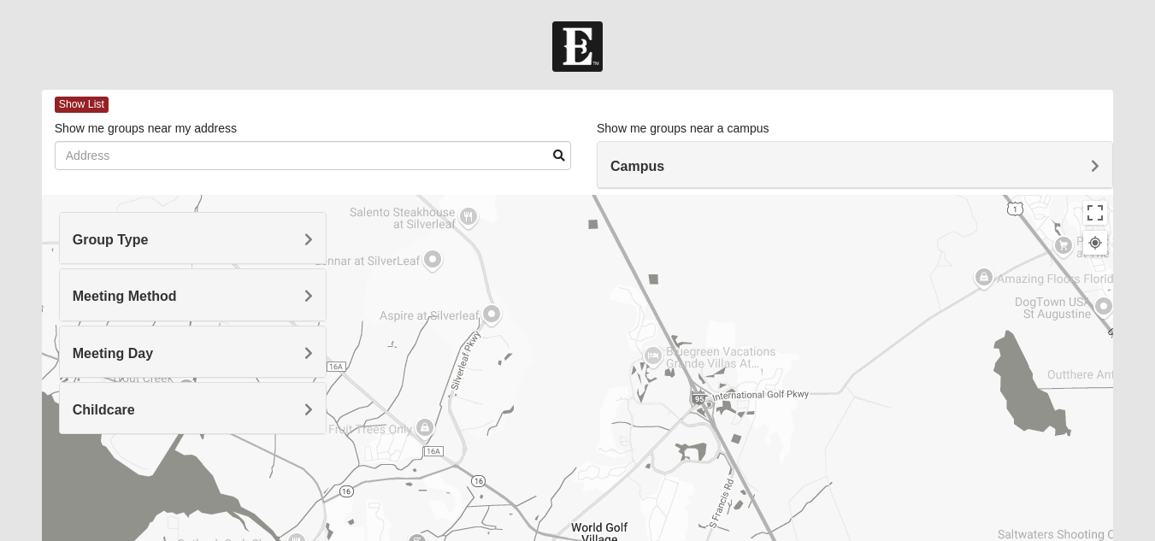
drag, startPoint x: 864, startPoint y: 463, endPoint x: 734, endPoint y: 196, distance: 296.8
click at [734, 196] on div at bounding box center [577, 537] width 1071 height 684
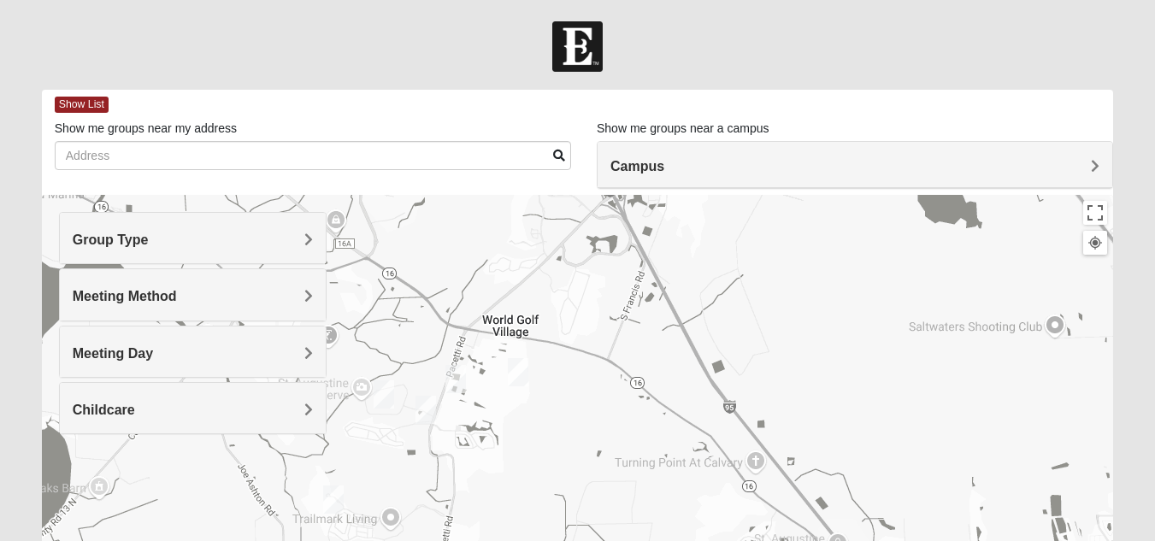
drag, startPoint x: 852, startPoint y: 445, endPoint x: 766, endPoint y: 241, distance: 220.8
click at [766, 241] on div at bounding box center [577, 537] width 1071 height 684
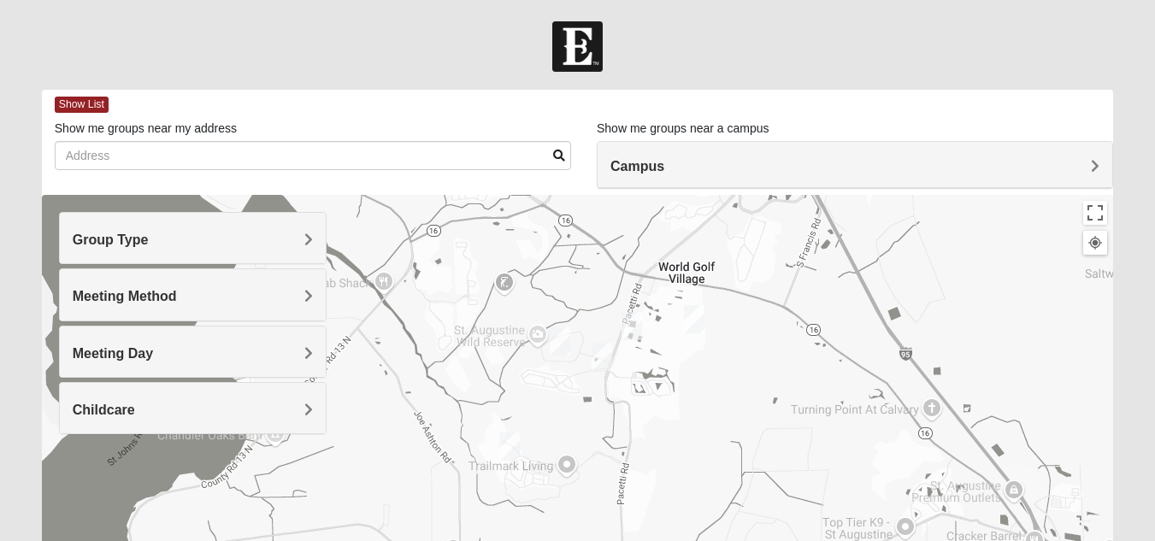
drag, startPoint x: 568, startPoint y: 406, endPoint x: 750, endPoint y: 363, distance: 187.3
click at [750, 363] on div at bounding box center [577, 537] width 1071 height 684
